Goal: Transaction & Acquisition: Purchase product/service

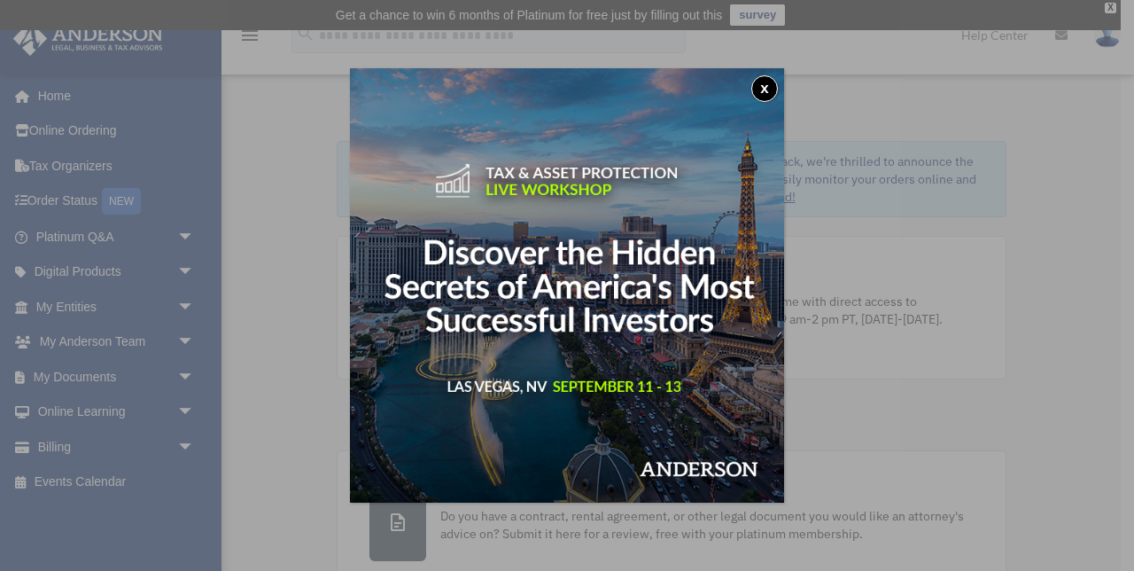
click at [765, 90] on button "x" at bounding box center [764, 88] width 27 height 27
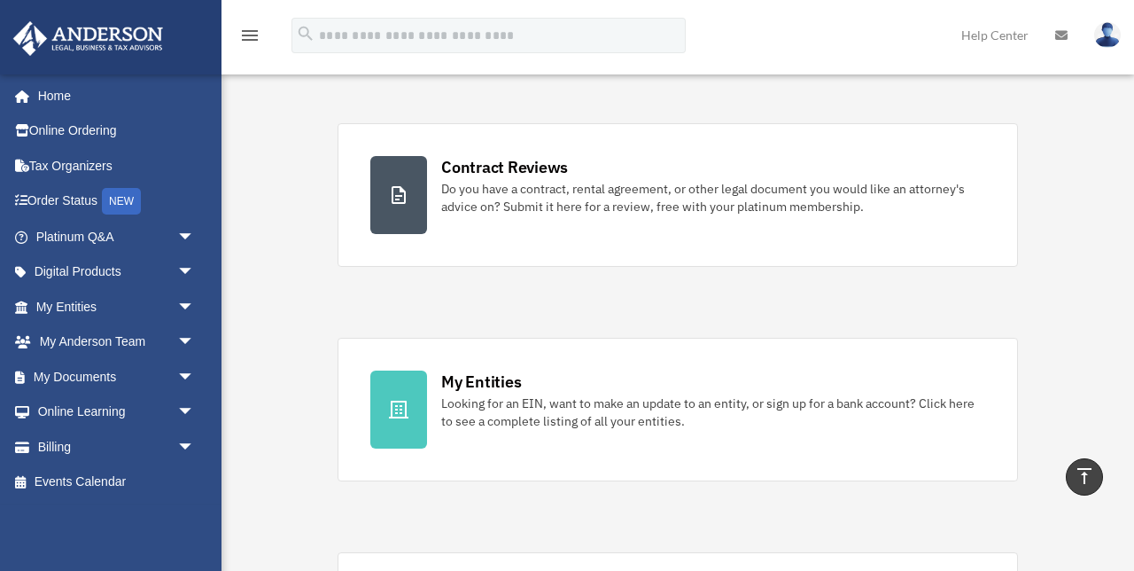
scroll to position [331, 0]
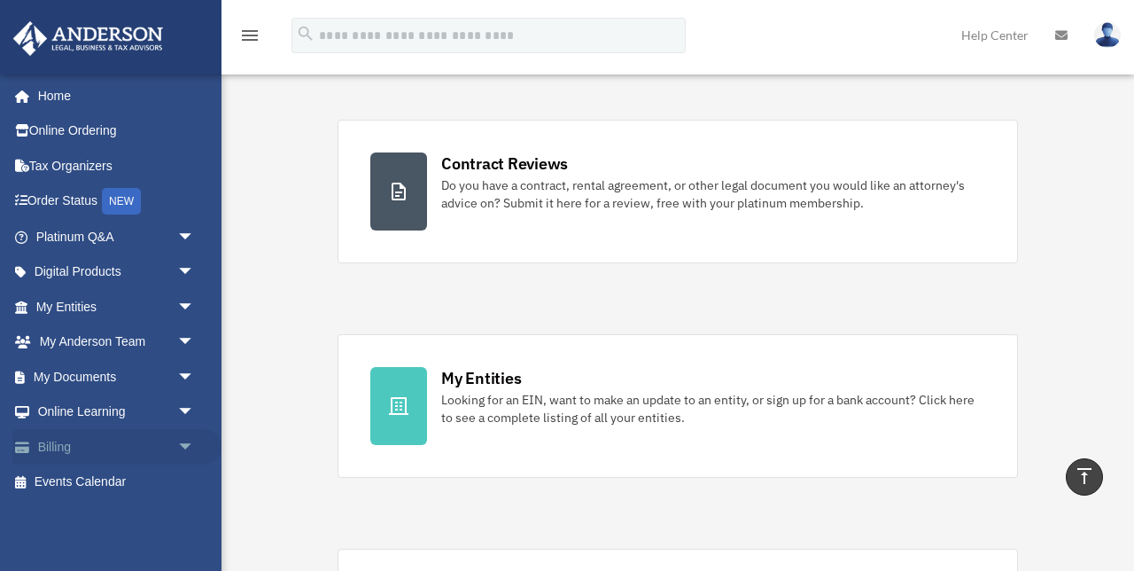
click at [59, 448] on link "Billing arrow_drop_down" at bounding box center [116, 446] width 209 height 35
click at [187, 447] on span "arrow_drop_down" at bounding box center [194, 447] width 35 height 36
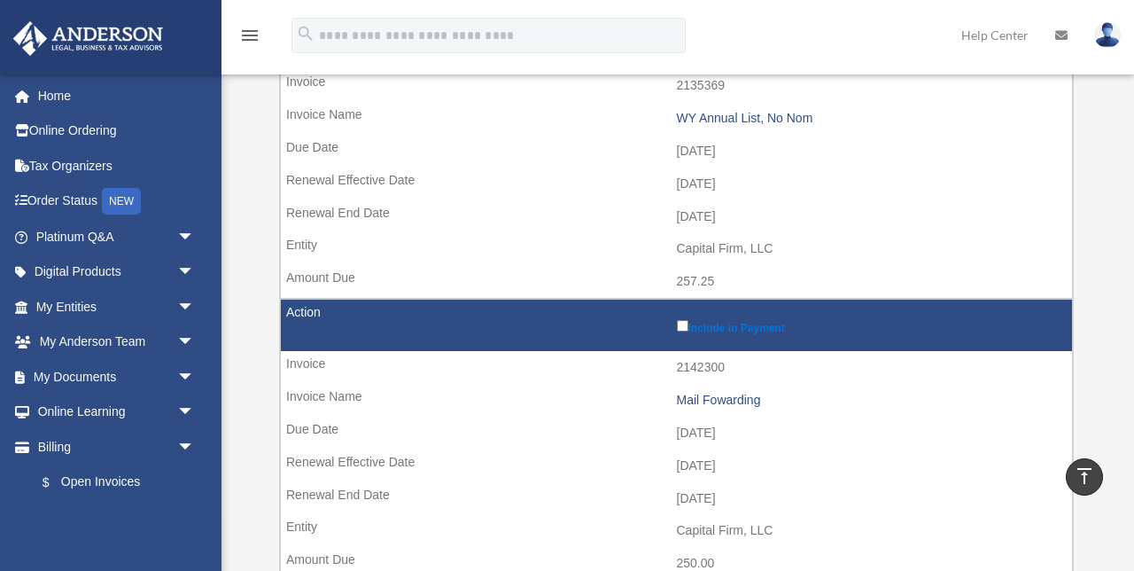
scroll to position [322, 0]
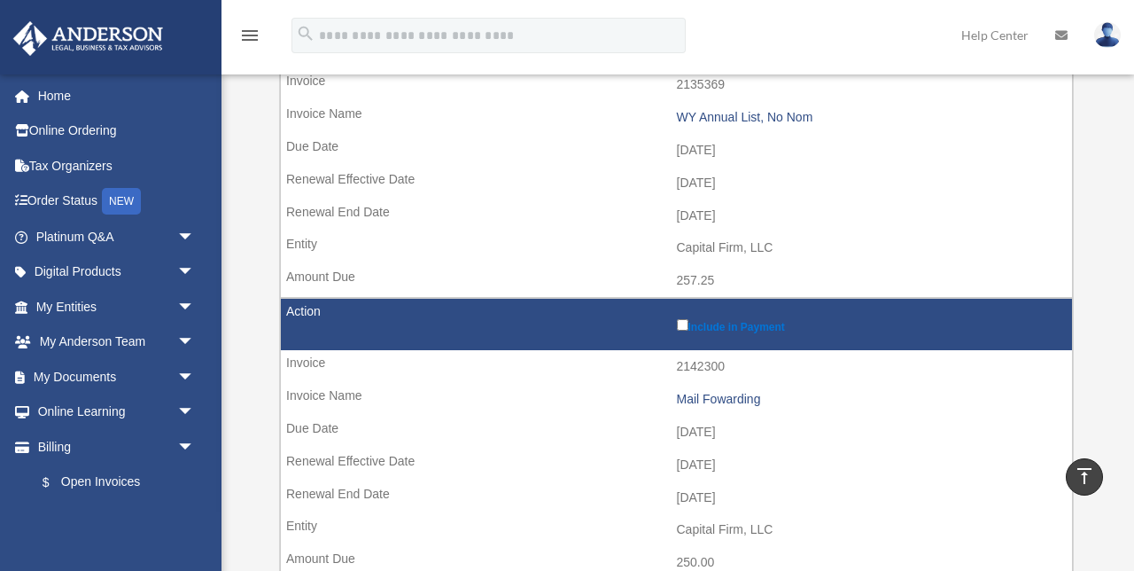
click at [712, 331] on label "Include in Payment" at bounding box center [870, 324] width 387 height 18
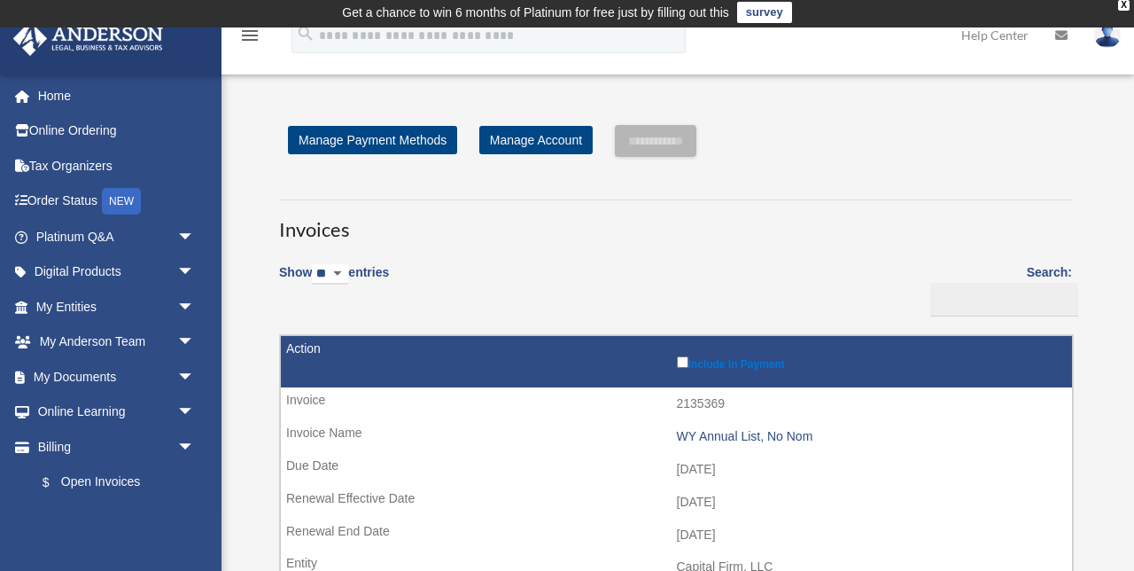
scroll to position [0, 0]
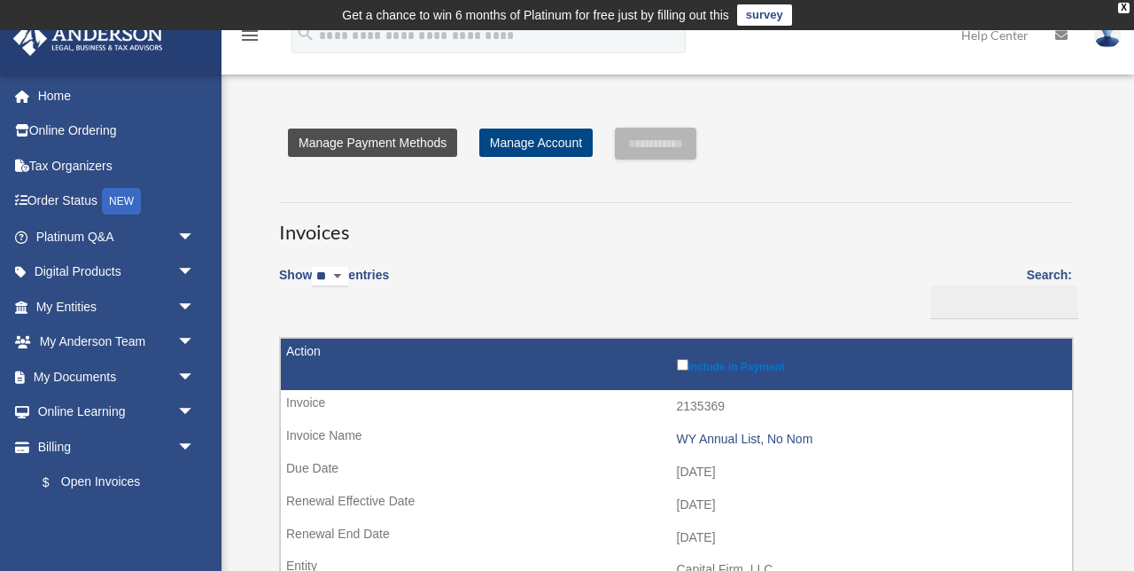
click at [430, 149] on link "Manage Payment Methods" at bounding box center [372, 142] width 169 height 28
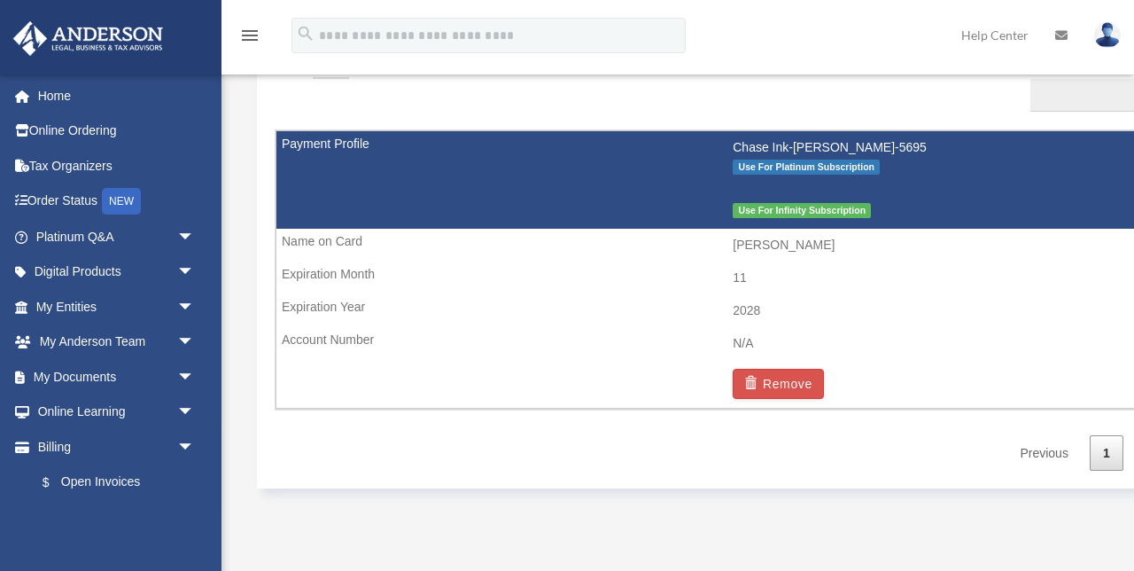
scroll to position [1160, 0]
click at [655, 175] on td "Chase Ink-Charlen Fry-5695 Use For Platinum Subscription Use For Infinity Subsc…" at bounding box center [733, 179] width 914 height 98
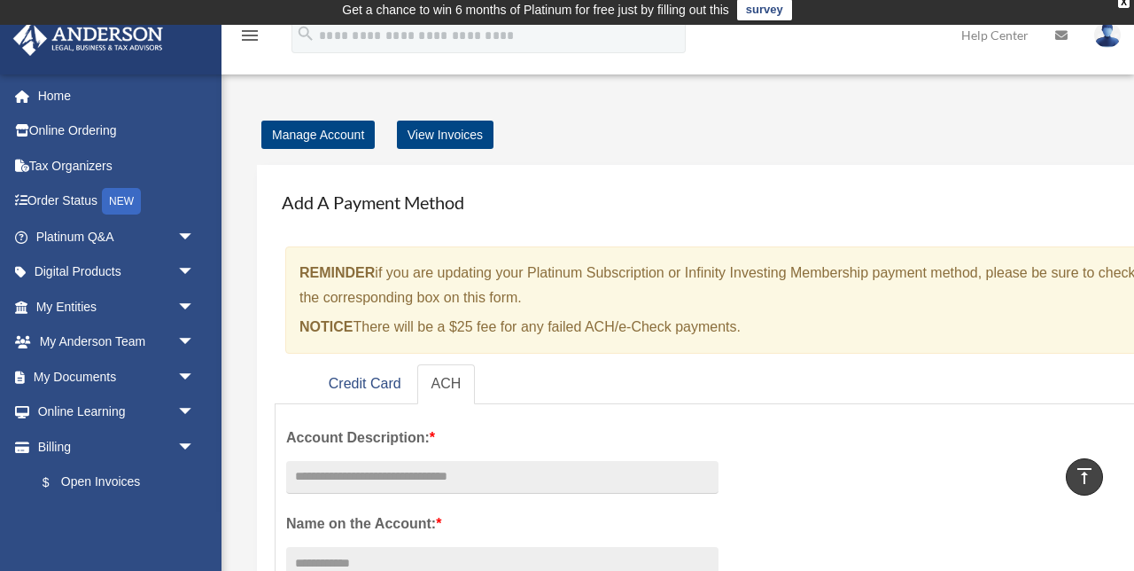
scroll to position [0, 0]
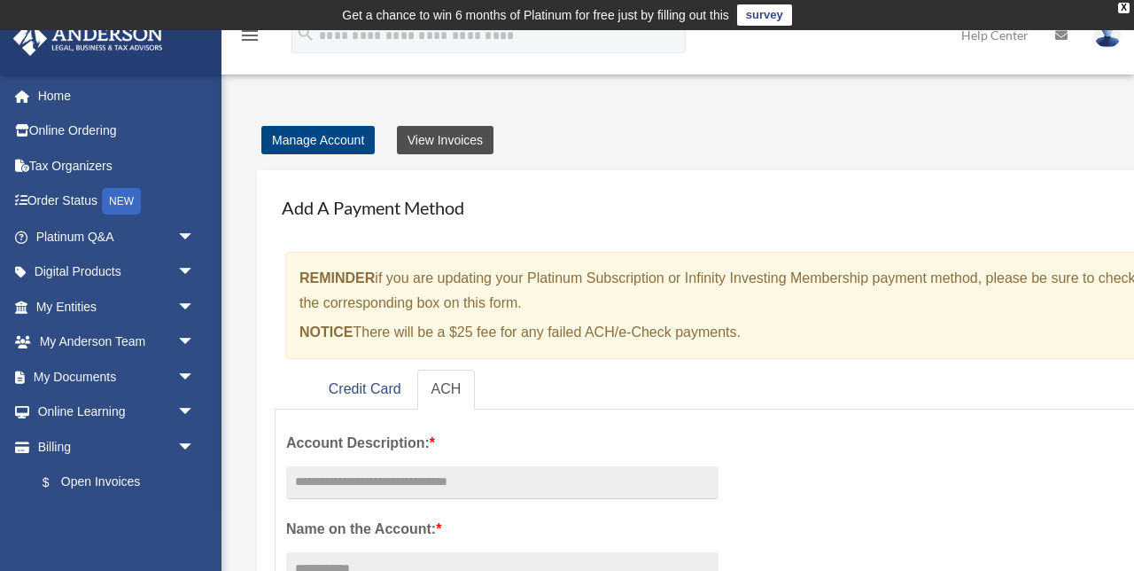
click at [467, 145] on link "View Invoices" at bounding box center [445, 140] width 97 height 28
click at [441, 137] on link "View Invoices" at bounding box center [445, 140] width 97 height 28
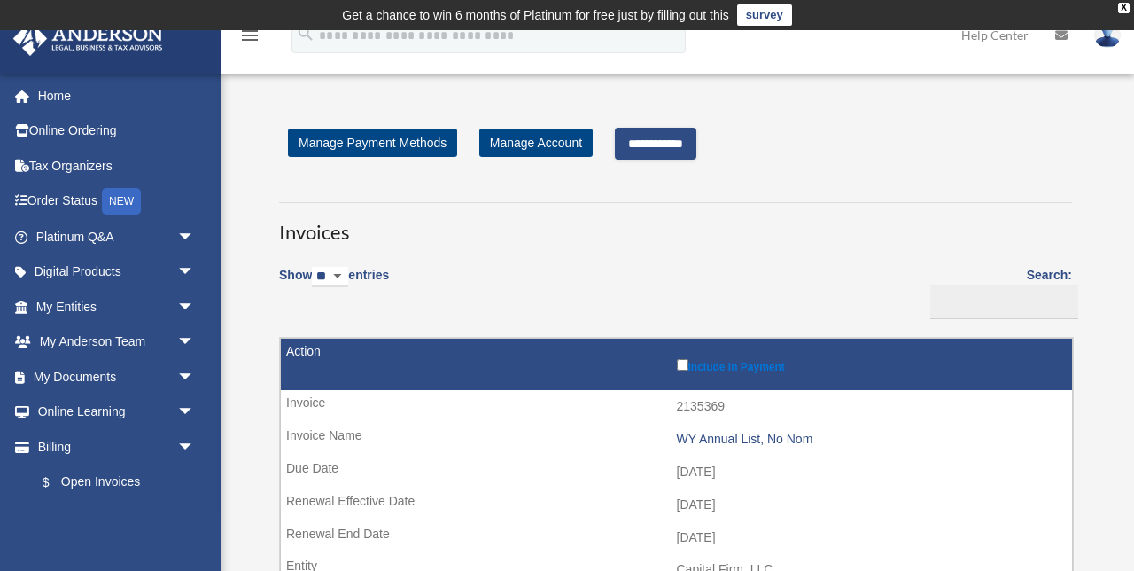
click at [670, 147] on input "**********" at bounding box center [656, 144] width 82 height 32
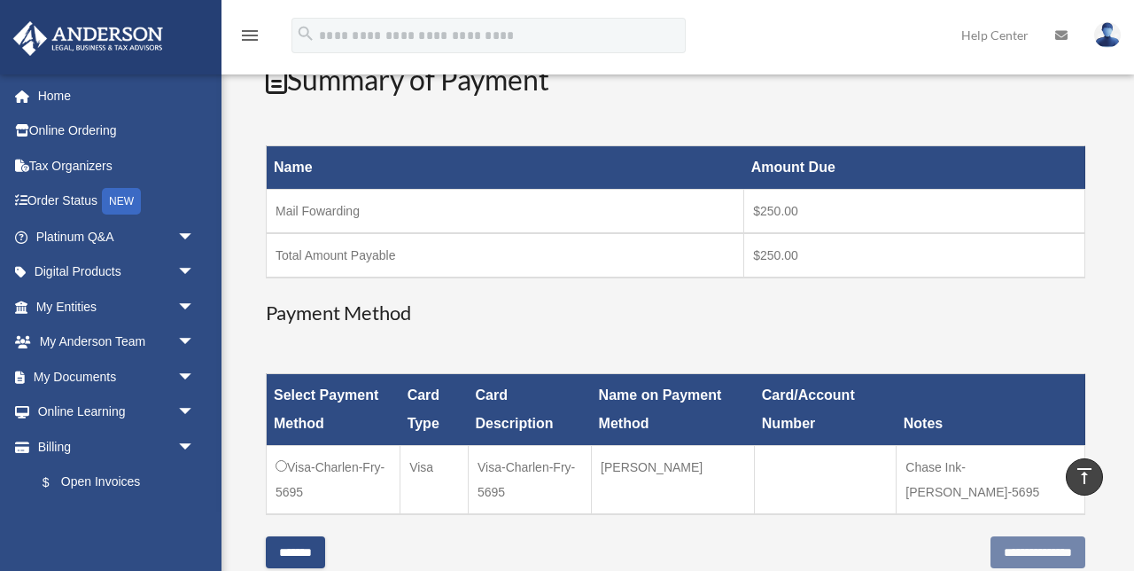
scroll to position [239, 0]
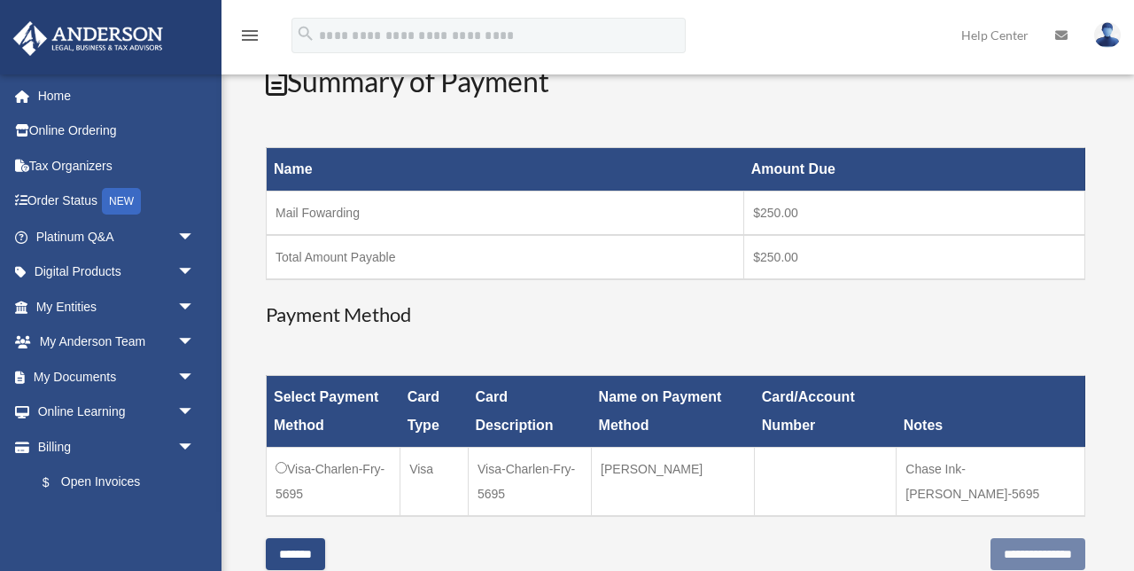
click at [305, 562] on input "*******" at bounding box center [295, 554] width 59 height 32
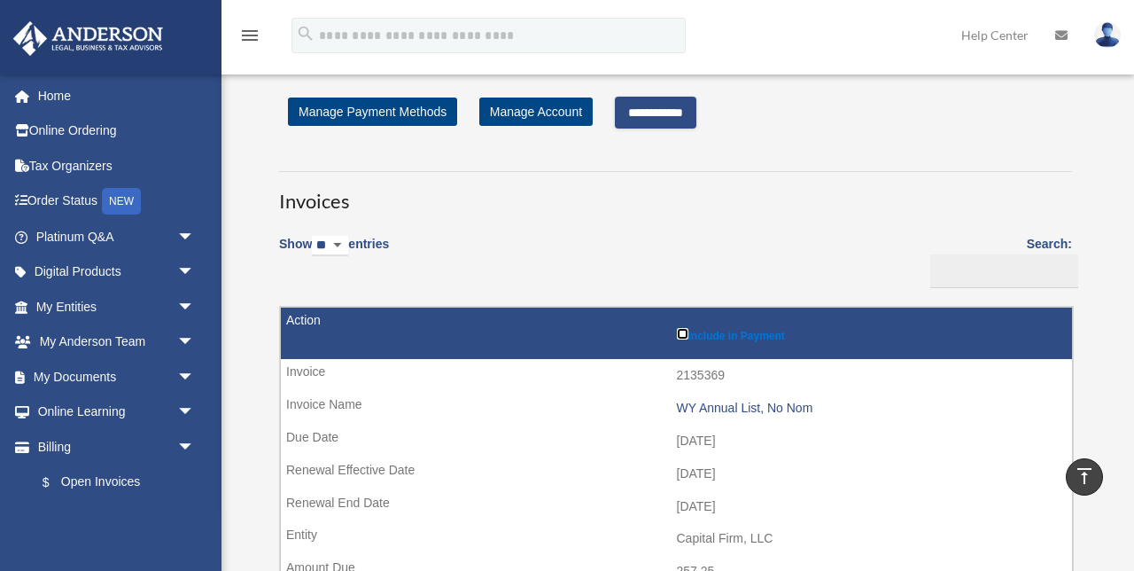
scroll to position [0, 0]
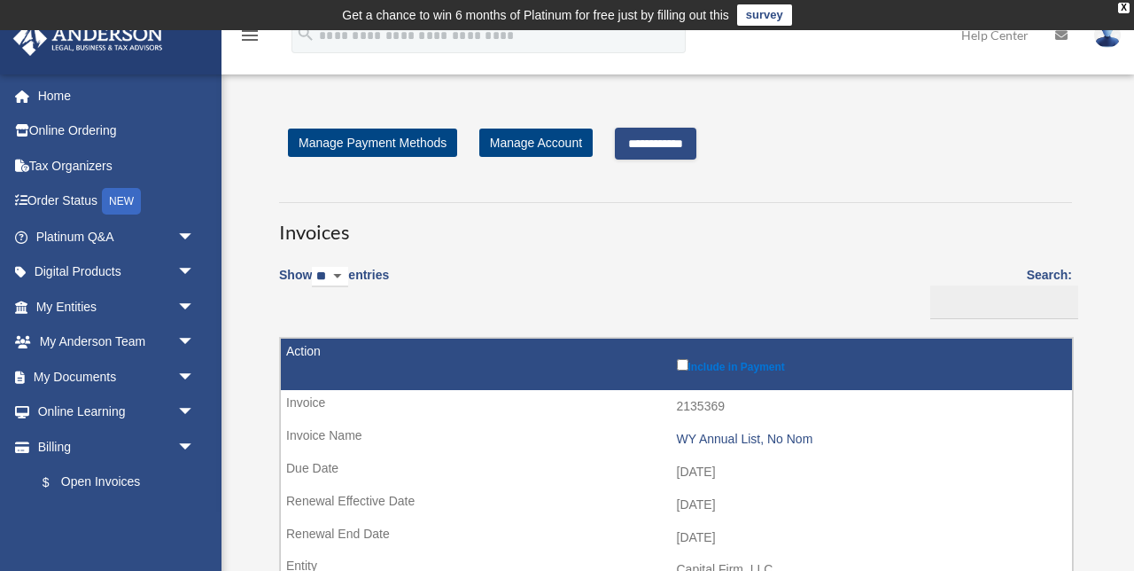
click at [676, 150] on input "**********" at bounding box center [656, 144] width 82 height 32
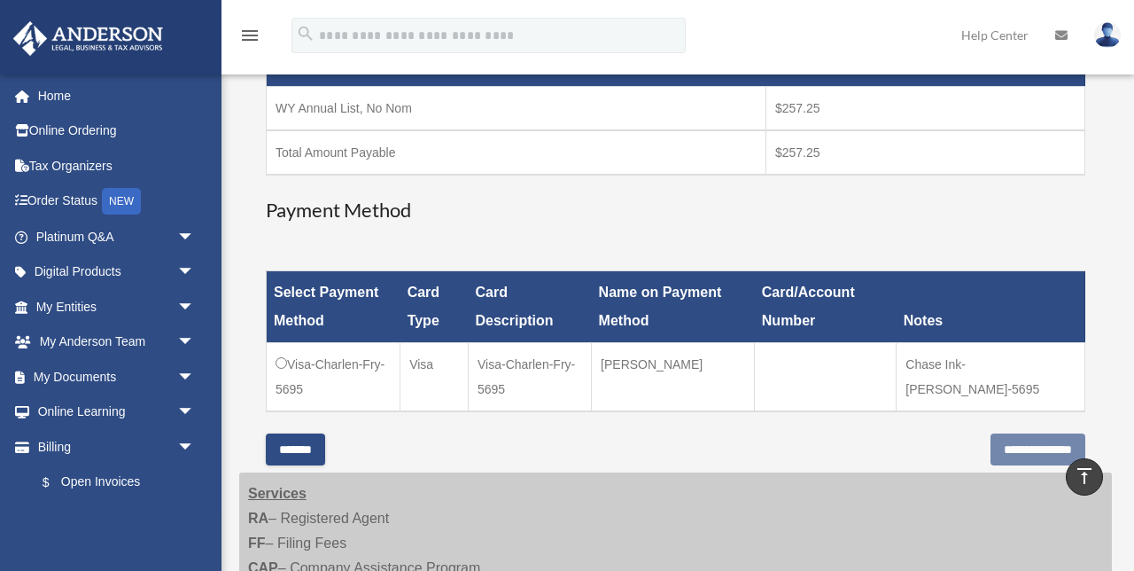
scroll to position [358, 0]
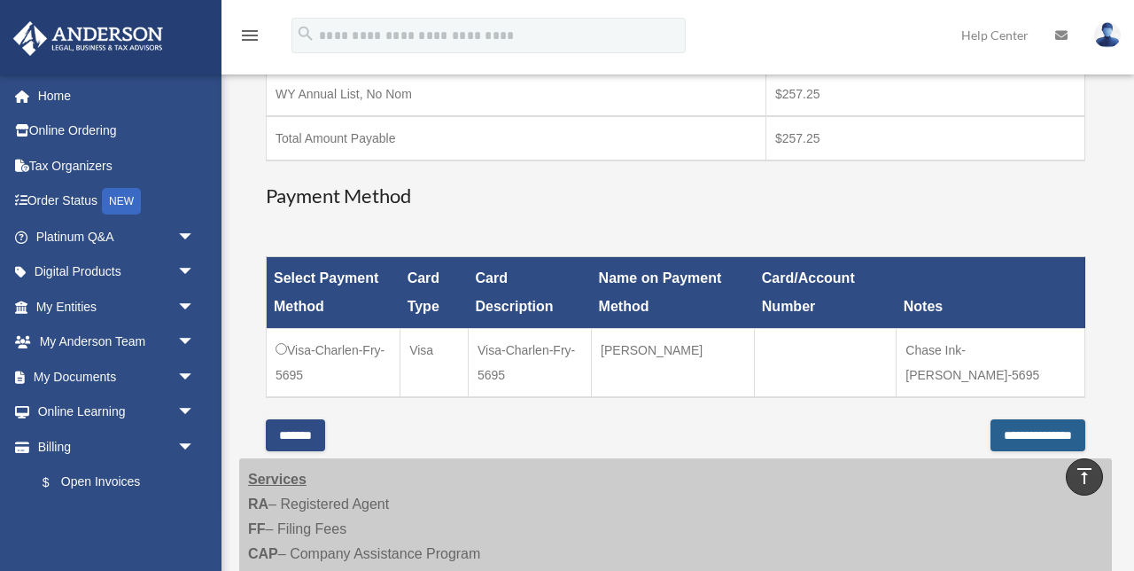
click at [991, 441] on input "**********" at bounding box center [1038, 435] width 95 height 32
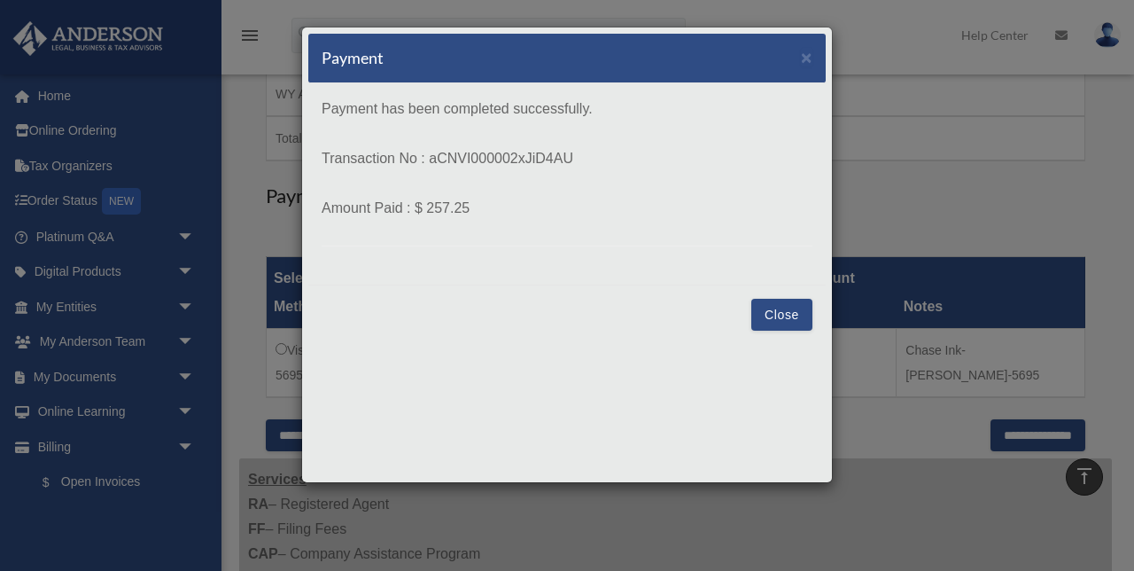
click at [797, 322] on button "Close" at bounding box center [781, 315] width 61 height 32
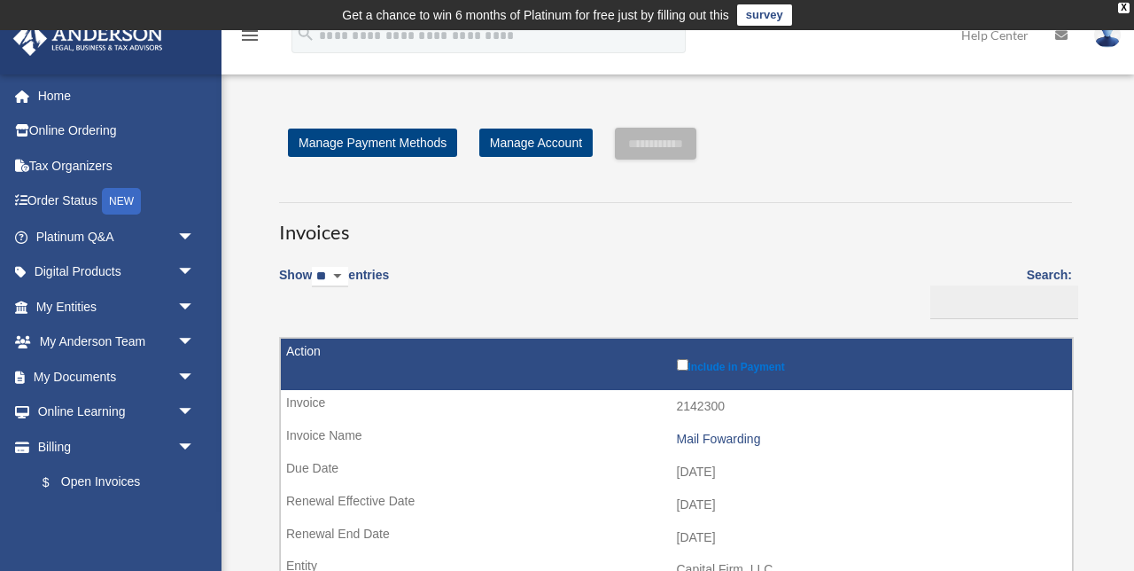
click at [1102, 46] on img at bounding box center [1107, 35] width 27 height 26
click at [1102, 39] on img at bounding box center [1107, 35] width 27 height 26
click at [1109, 42] on img at bounding box center [1107, 35] width 27 height 26
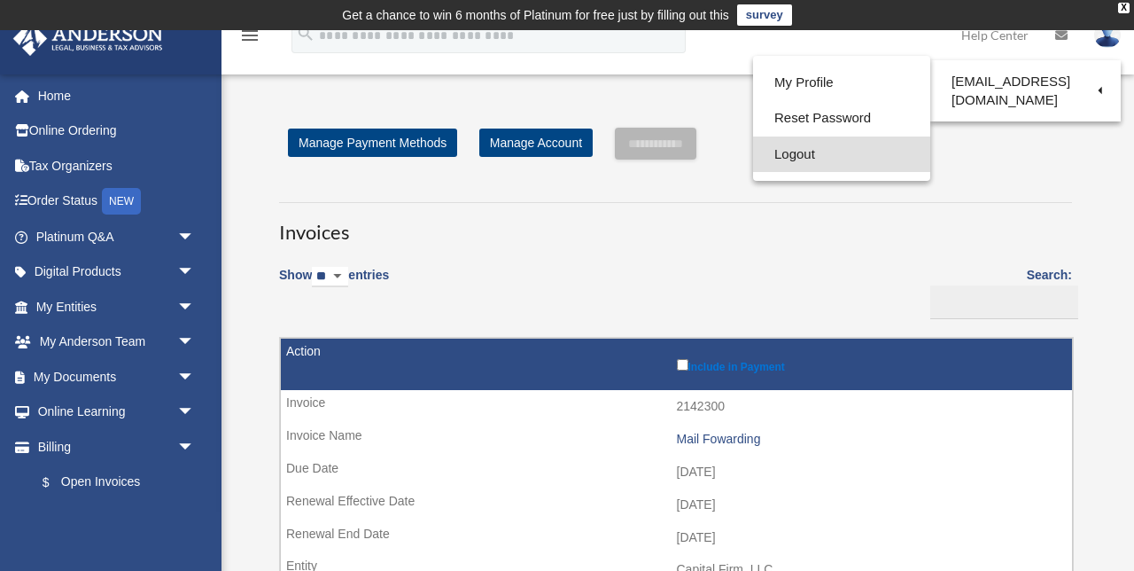
click at [789, 156] on link "Logout" at bounding box center [841, 154] width 177 height 36
